Goal: Information Seeking & Learning: Learn about a topic

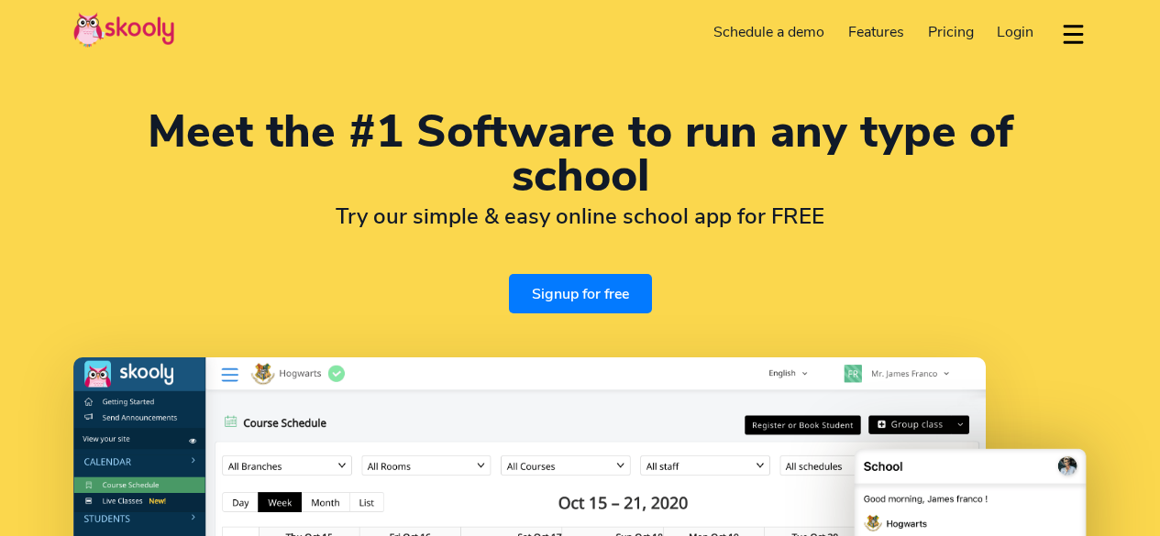
select select "en"
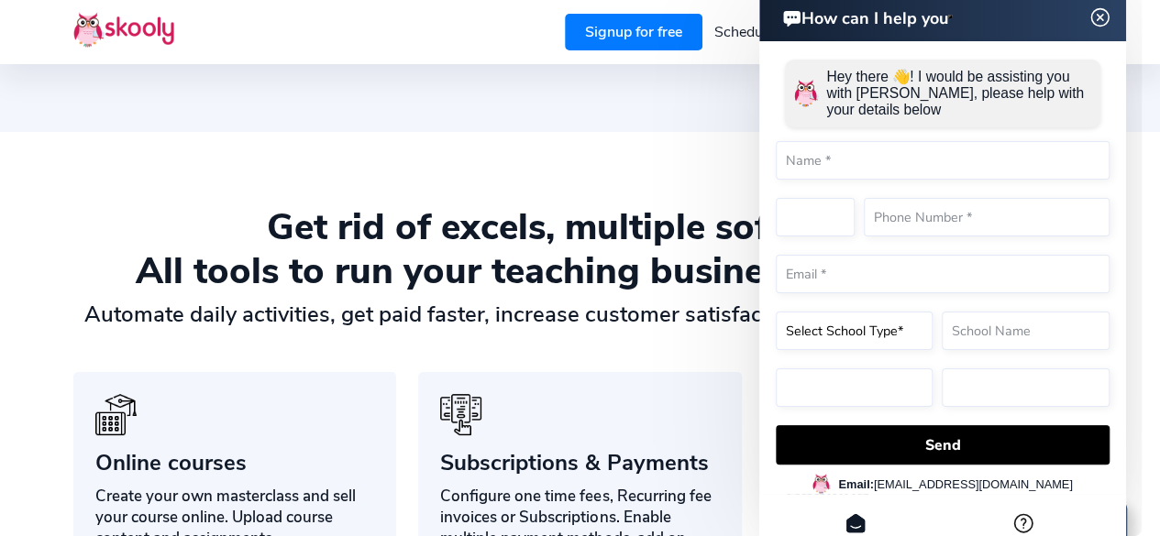
scroll to position [1113, 0]
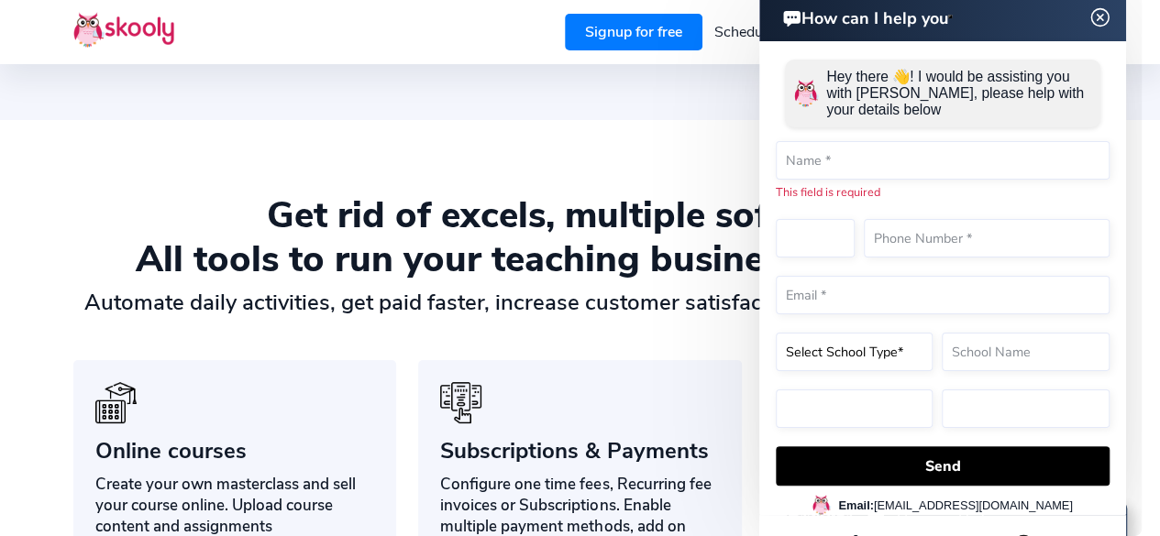
click at [1103, 18] on img at bounding box center [1100, 17] width 35 height 23
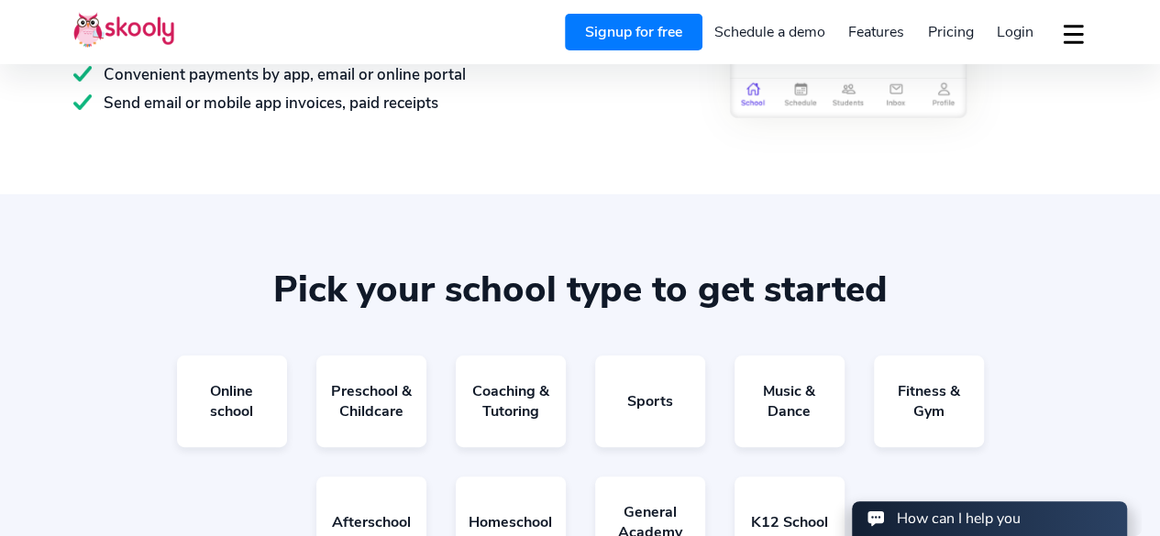
scroll to position [3221, 0]
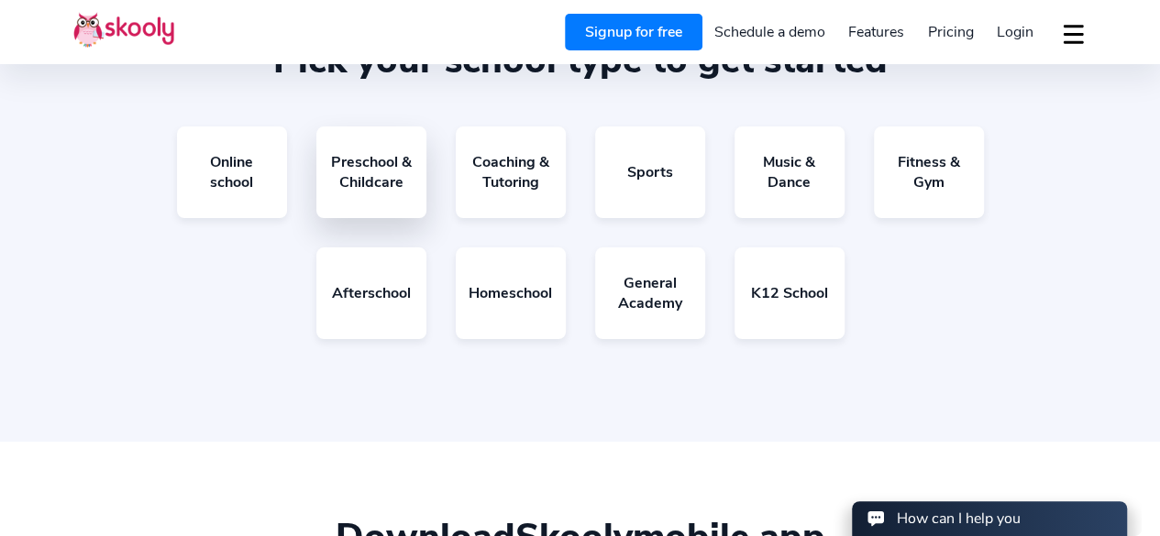
click at [386, 179] on link "Preschool & Childcare" at bounding box center [371, 173] width 110 height 92
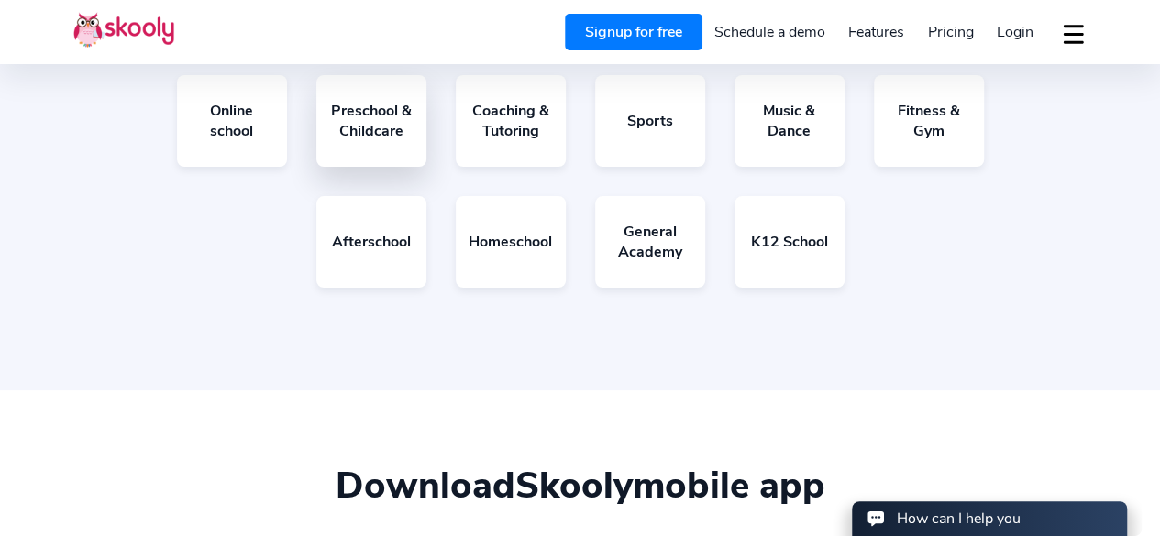
click at [401, 149] on link "Preschool & Childcare" at bounding box center [371, 121] width 110 height 92
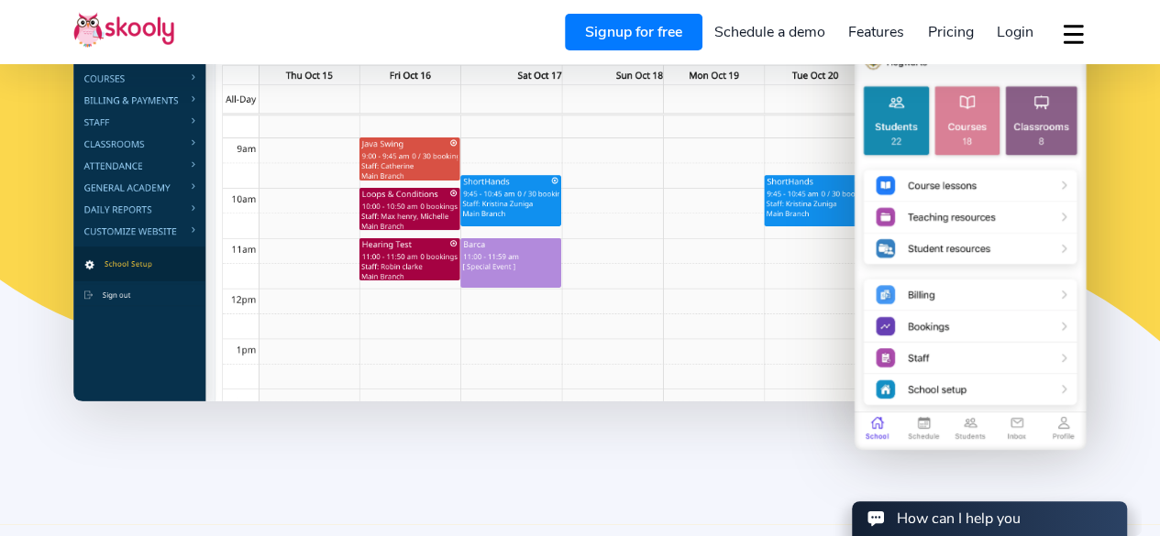
scroll to position [277, 0]
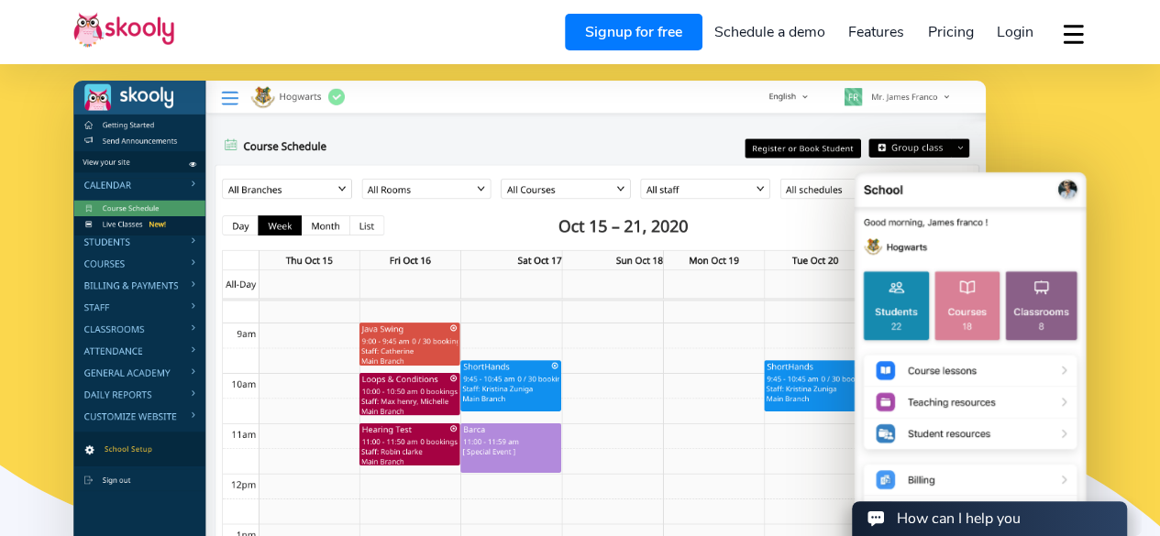
click at [945, 32] on span "Pricing" at bounding box center [951, 32] width 46 height 20
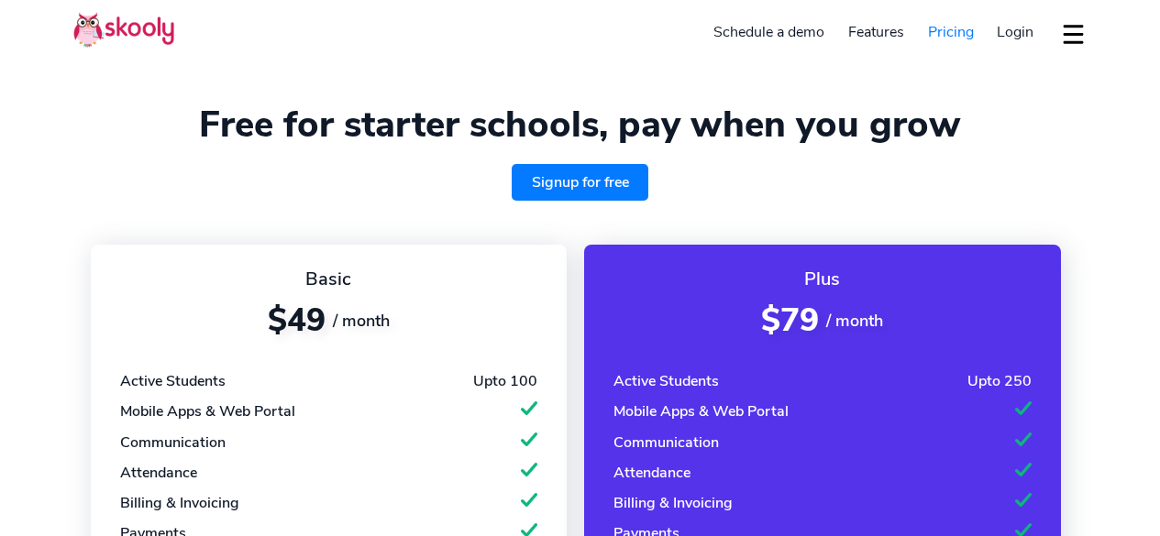
select select "en"
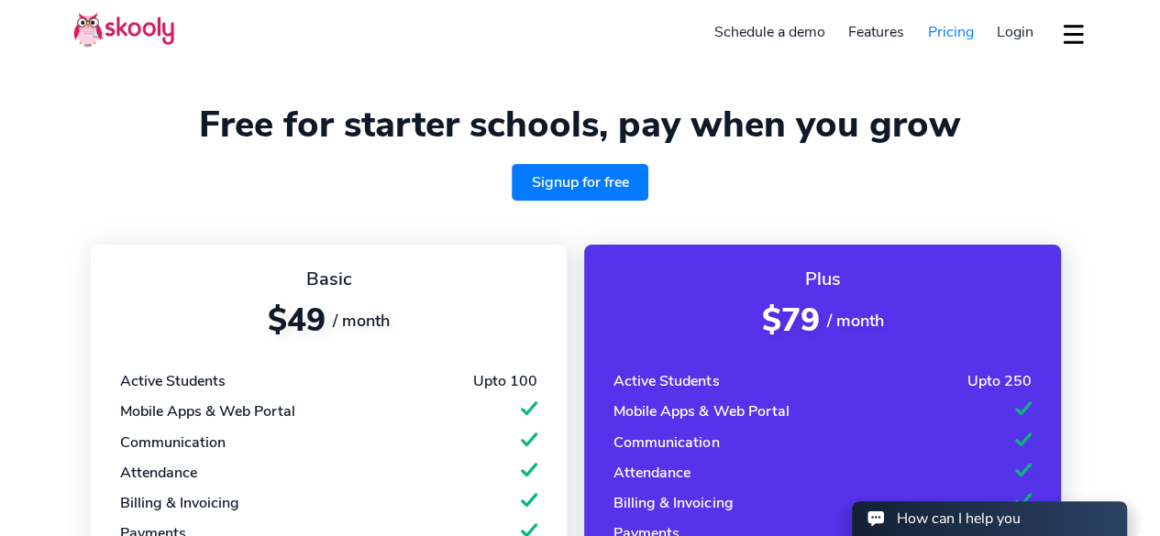
select select "27"
select select "[GEOGRAPHIC_DATA]"
select select "[GEOGRAPHIC_DATA]/[GEOGRAPHIC_DATA]"
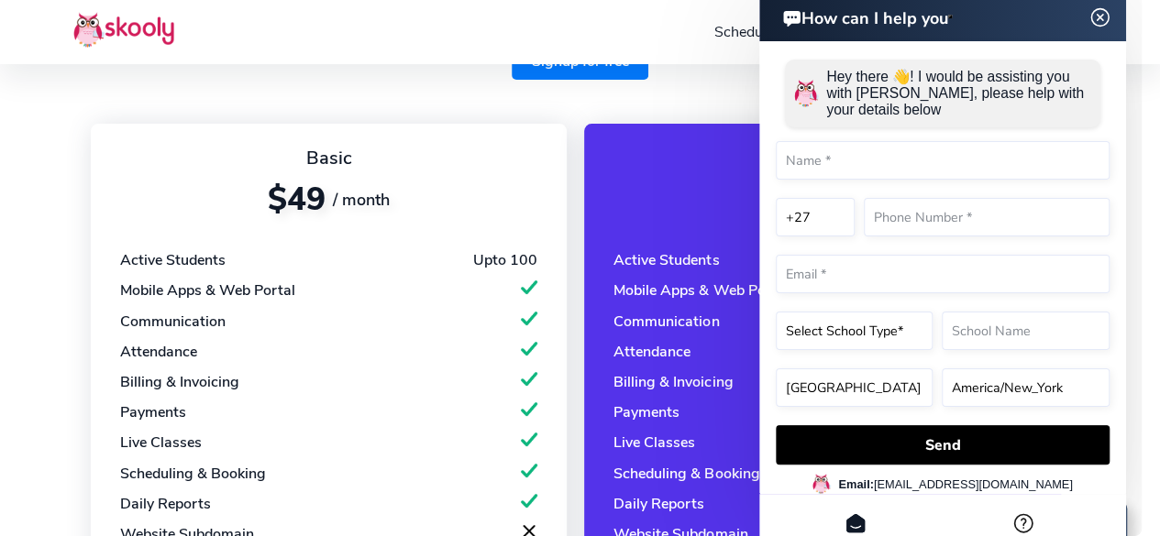
scroll to position [128, 0]
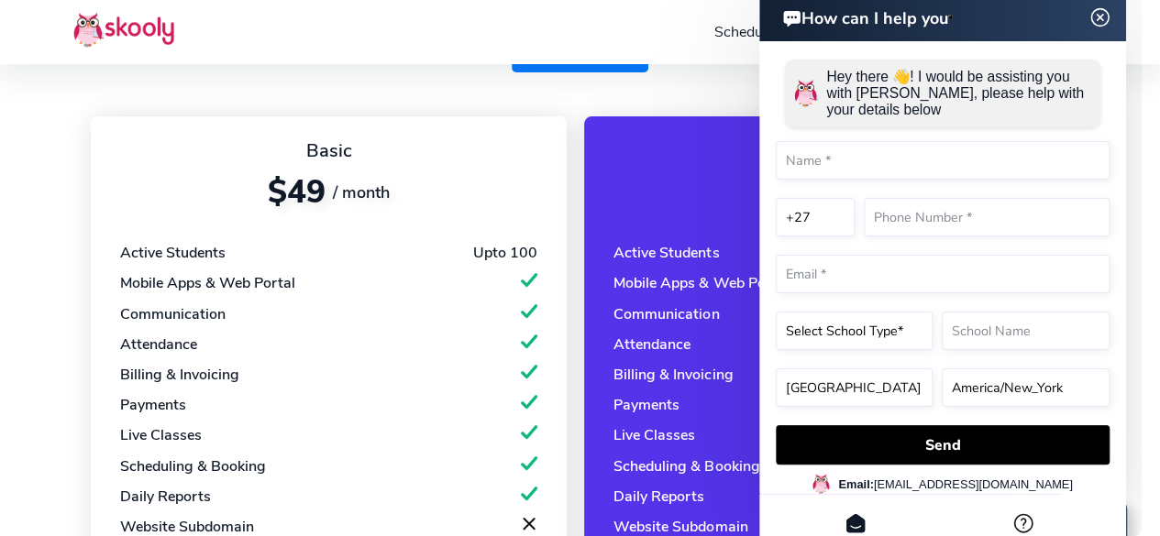
click at [1103, 15] on img at bounding box center [1100, 17] width 35 height 23
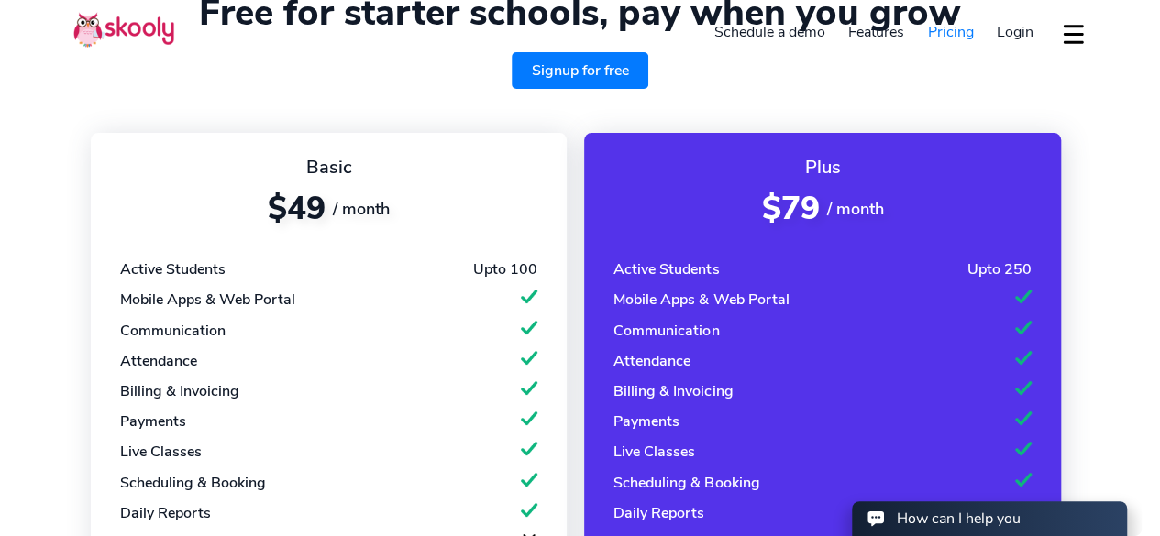
scroll to position [0, 0]
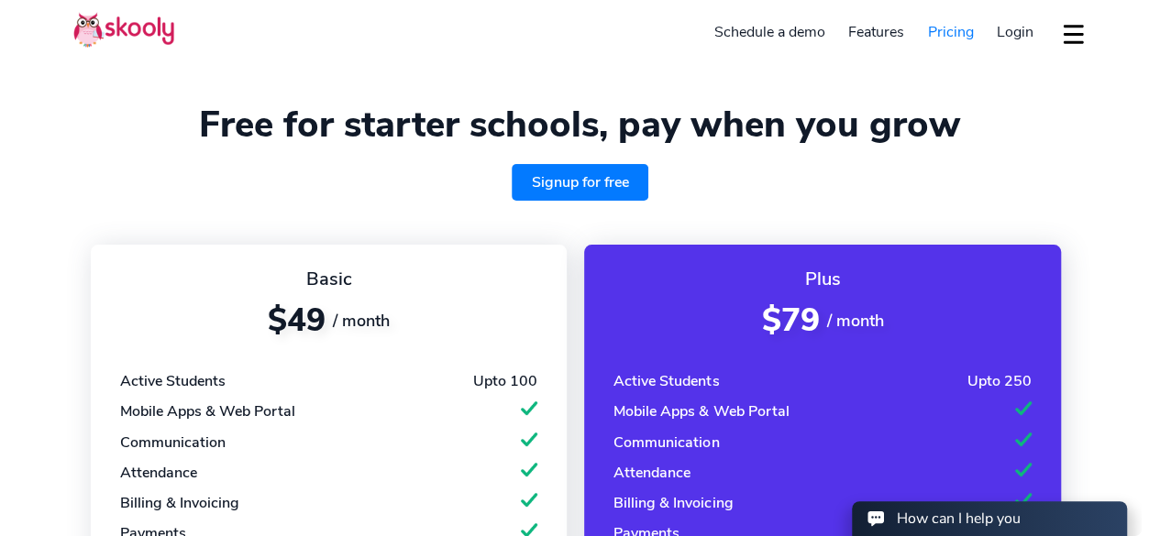
click at [878, 43] on div "Features Attendance Billing & Payments Class Scheduling & Booking Communication…" at bounding box center [876, 31] width 80 height 29
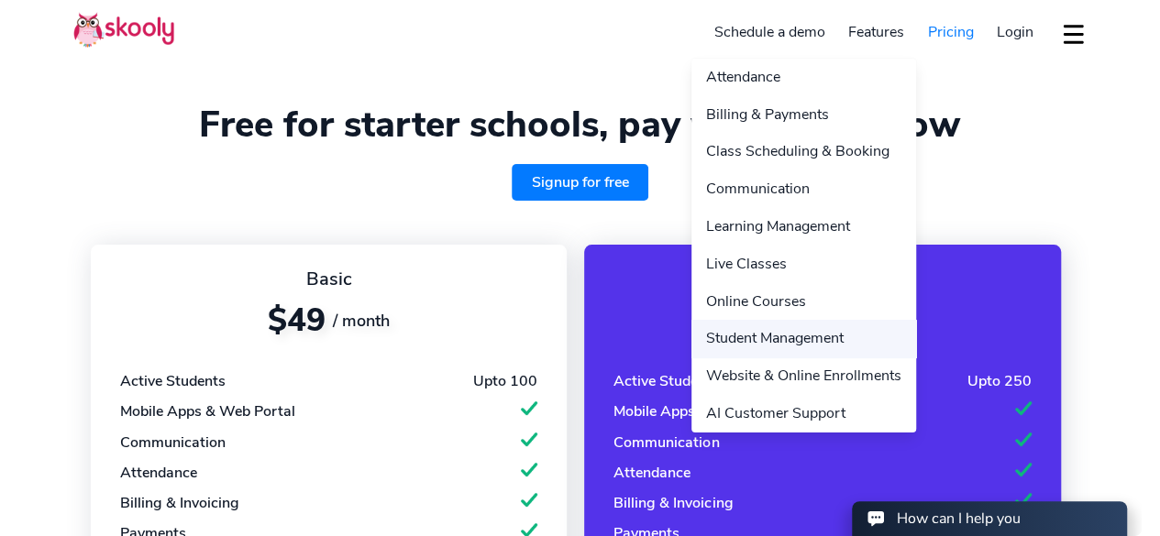
click at [803, 329] on link "Student Management" at bounding box center [803, 339] width 225 height 38
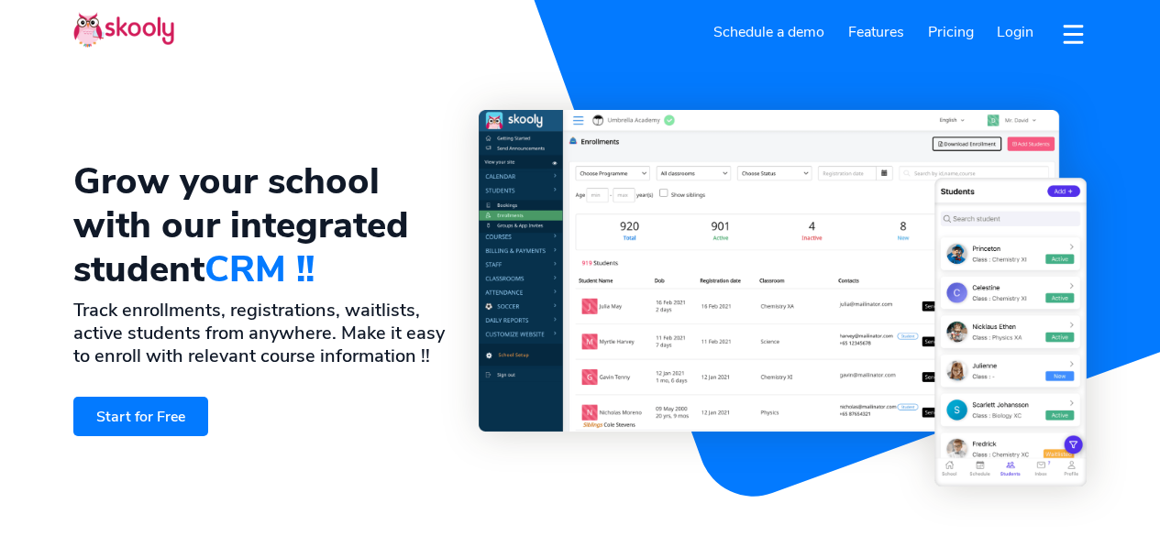
select select "en"
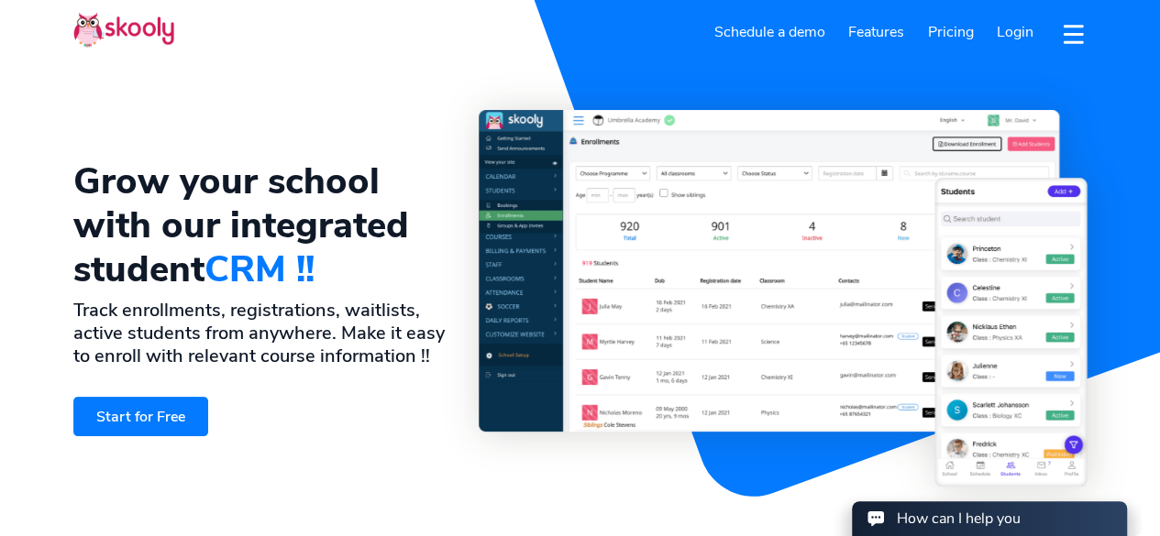
select select "27"
select select "[GEOGRAPHIC_DATA]"
select select "[GEOGRAPHIC_DATA]/[GEOGRAPHIC_DATA]"
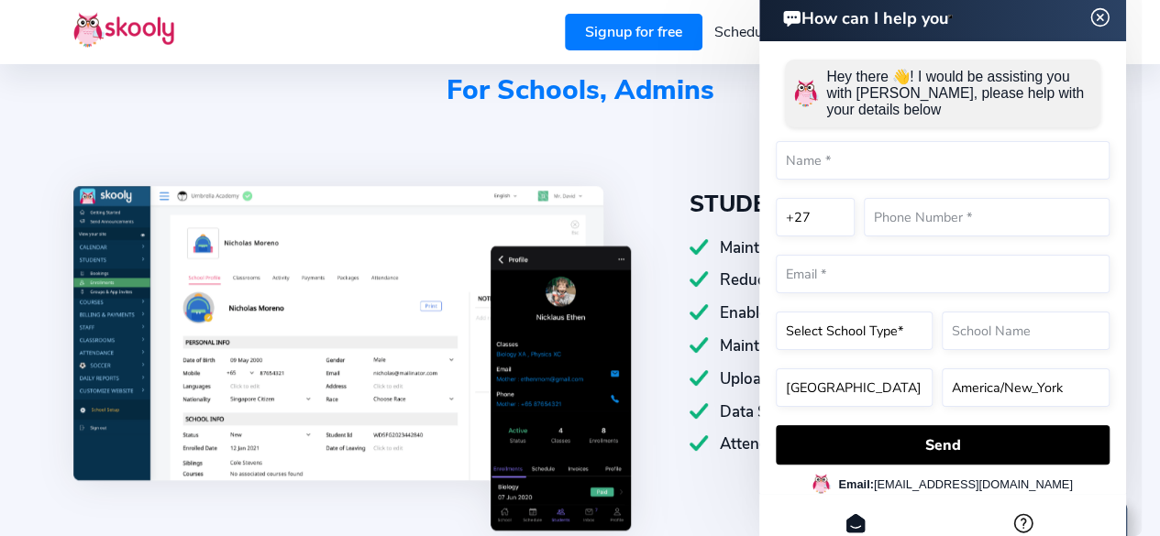
scroll to position [709, 0]
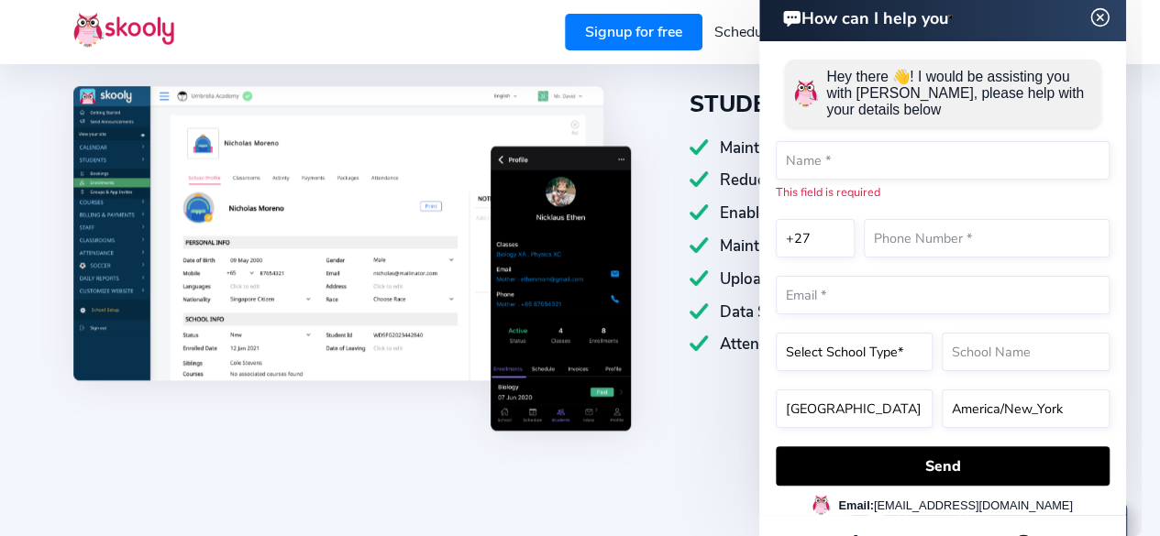
click at [1103, 20] on img at bounding box center [1100, 17] width 35 height 23
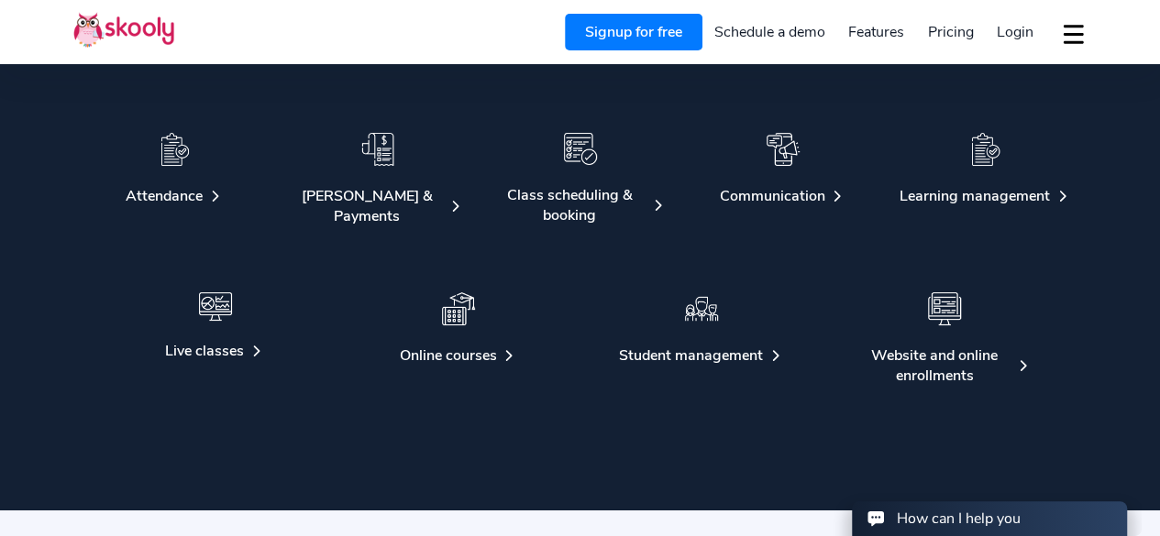
scroll to position [3228, 0]
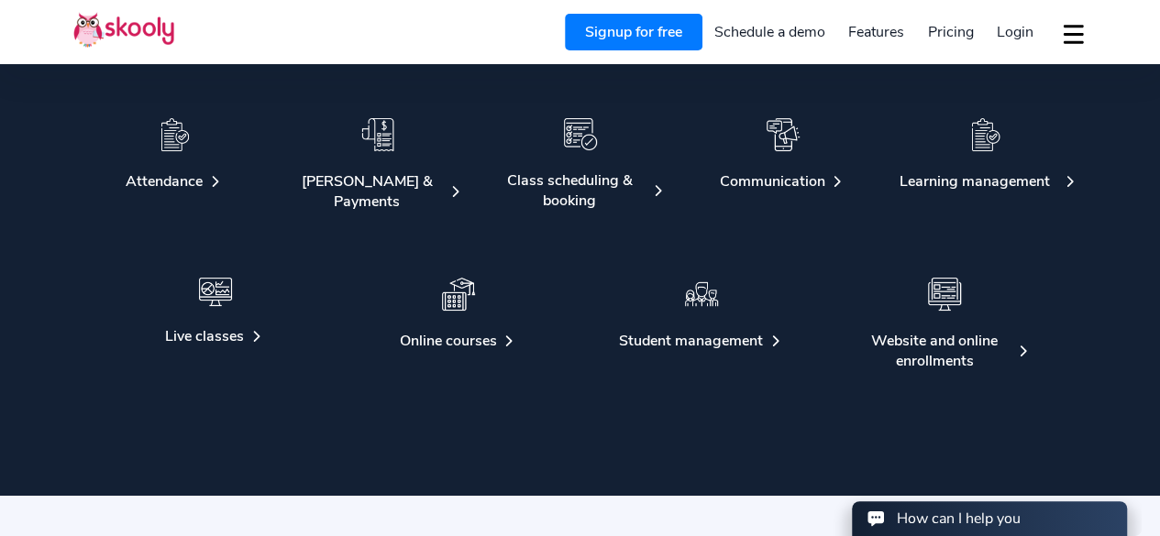
click at [998, 145] on img at bounding box center [985, 134] width 33 height 33
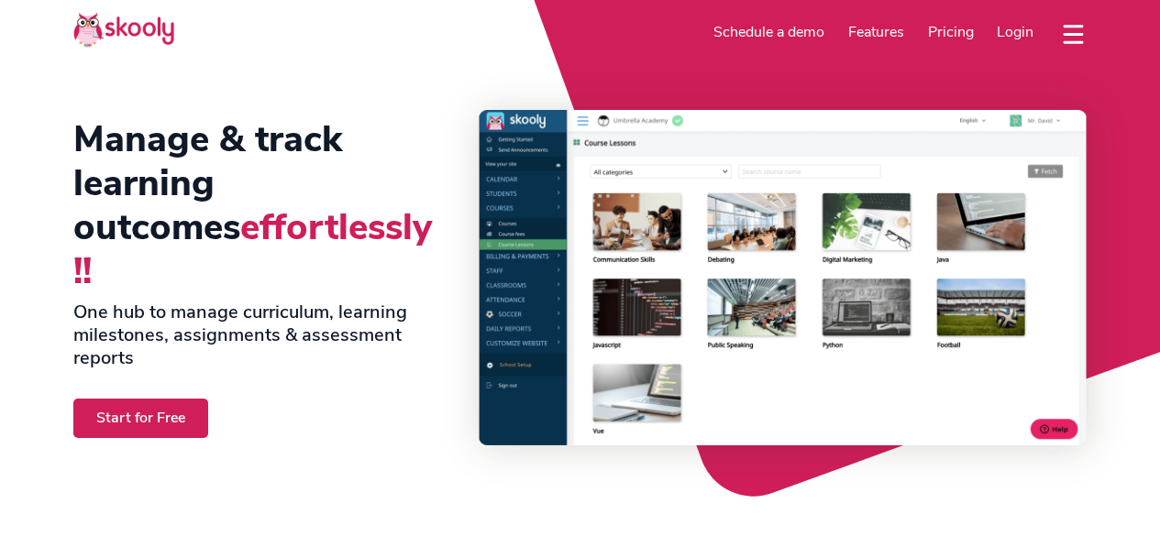
select select "en"
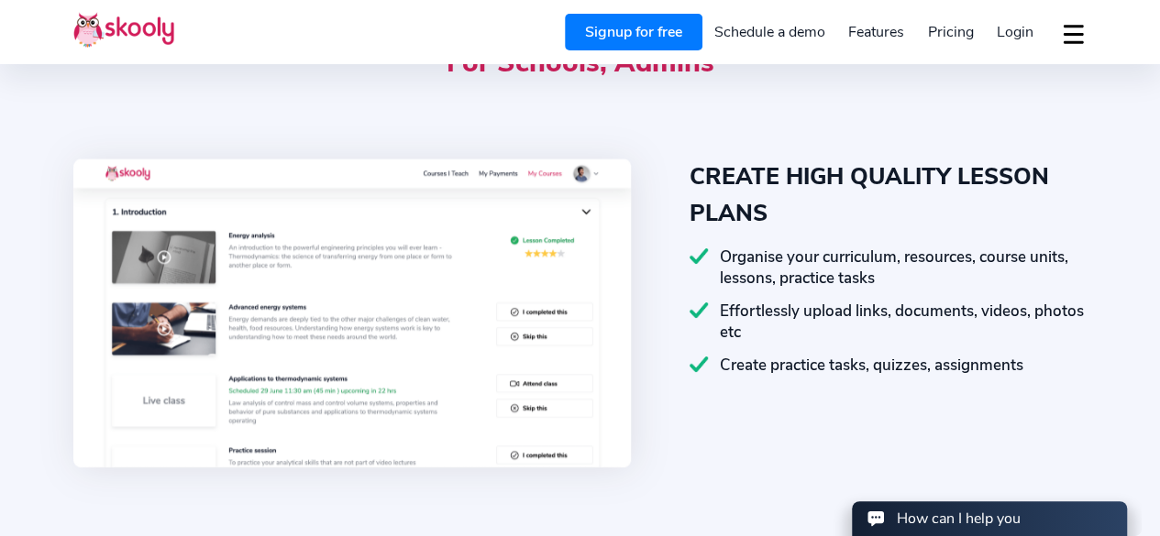
select select "27"
select select "[GEOGRAPHIC_DATA]"
select select "[GEOGRAPHIC_DATA]/[GEOGRAPHIC_DATA]"
